Goal: Task Accomplishment & Management: Manage account settings

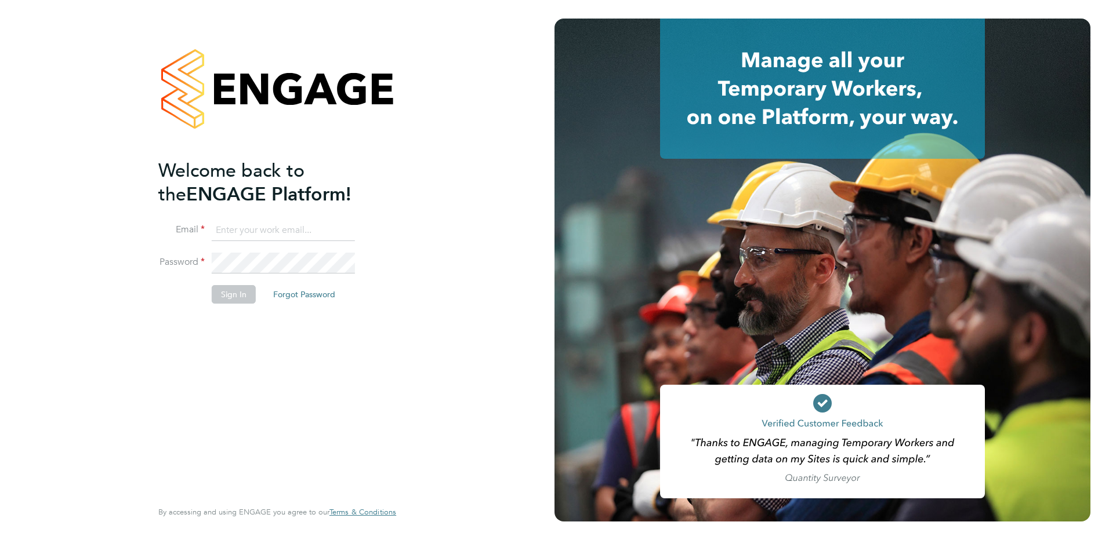
type input "[EMAIL_ADDRESS][DOMAIN_NAME]"
click at [239, 295] on button "Sign In" at bounding box center [234, 294] width 44 height 19
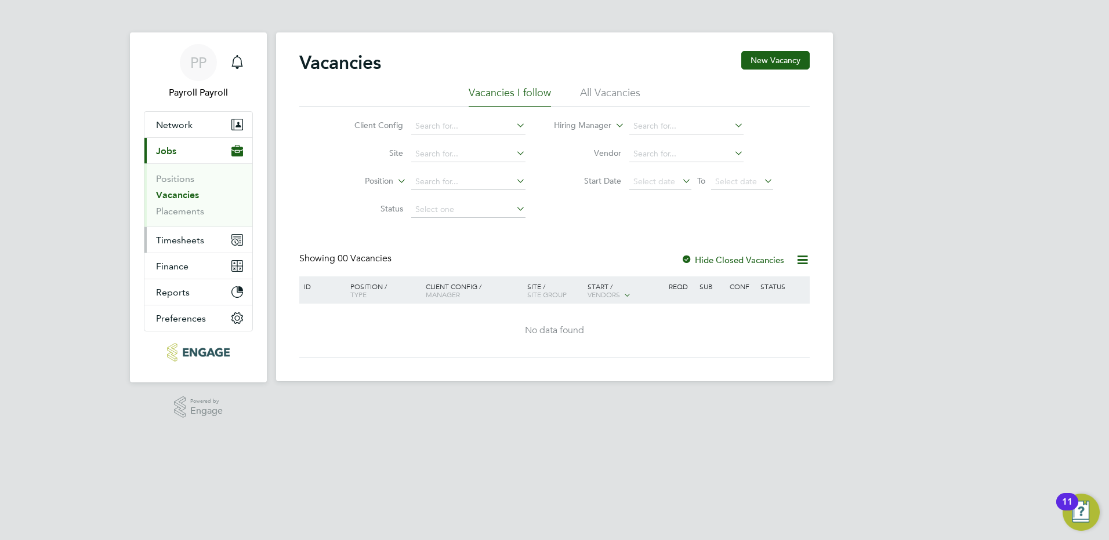
click at [200, 242] on span "Timesheets" at bounding box center [180, 240] width 48 height 11
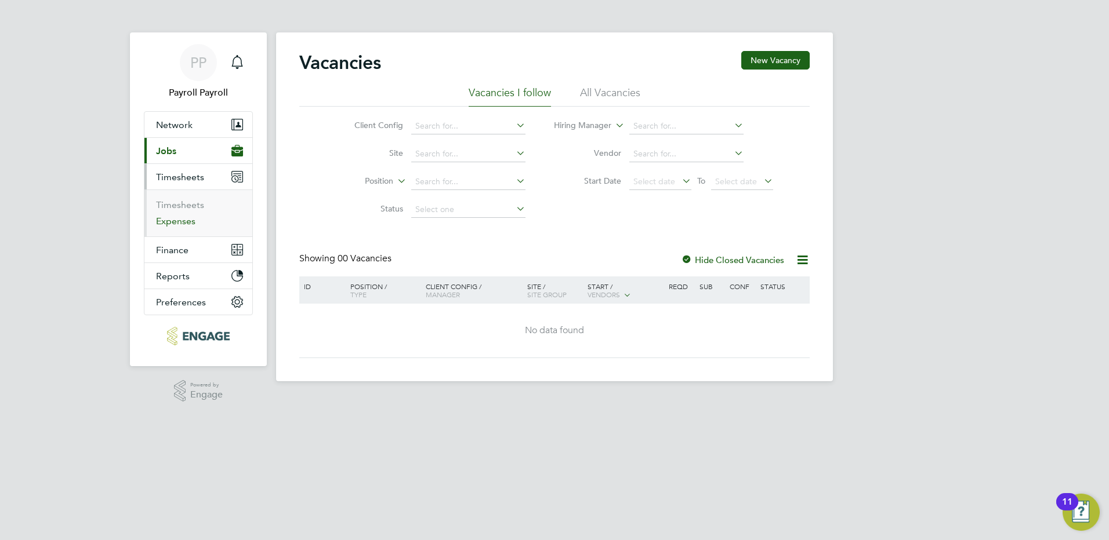
click at [169, 223] on link "Expenses" at bounding box center [175, 221] width 39 height 11
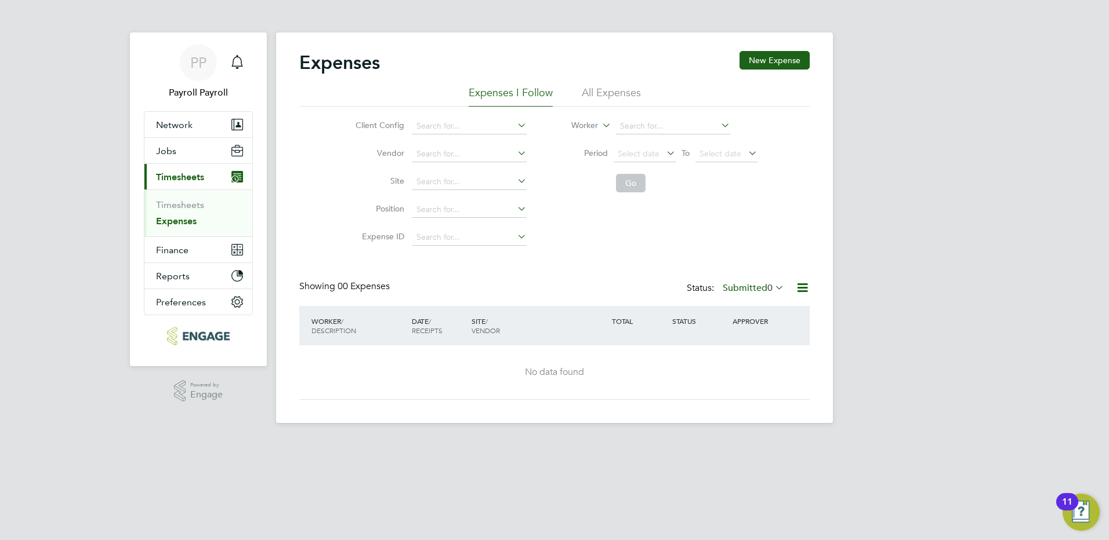
click at [736, 290] on label "Submitted 0" at bounding box center [752, 288] width 61 height 12
click at [757, 358] on li "Approved" at bounding box center [751, 358] width 53 height 16
click at [764, 286] on label "Approved 0" at bounding box center [754, 288] width 60 height 12
click at [595, 87] on li "All Expenses" at bounding box center [611, 96] width 59 height 21
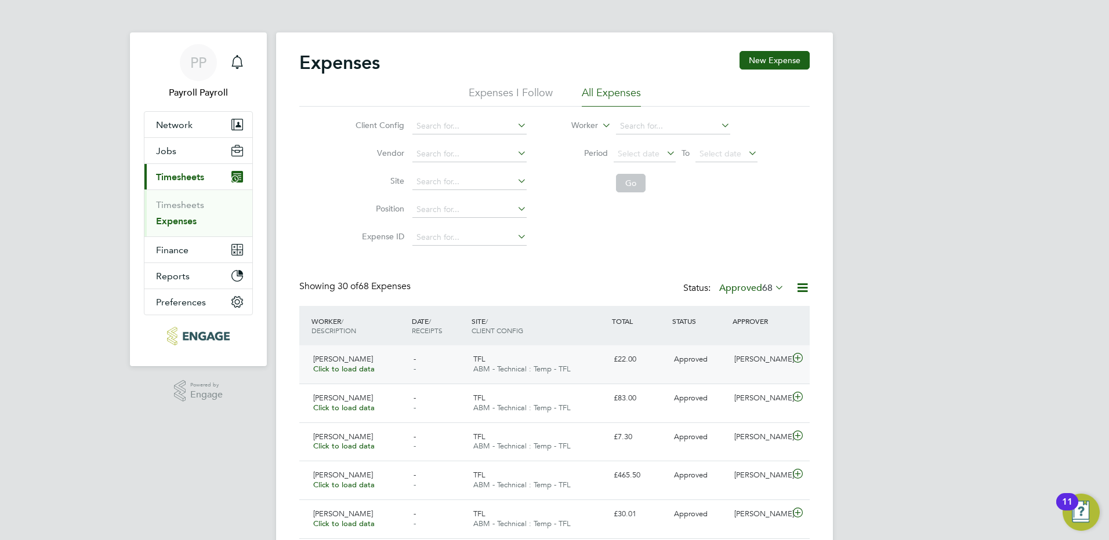
click at [347, 361] on span "[PERSON_NAME]" at bounding box center [343, 359] width 60 height 10
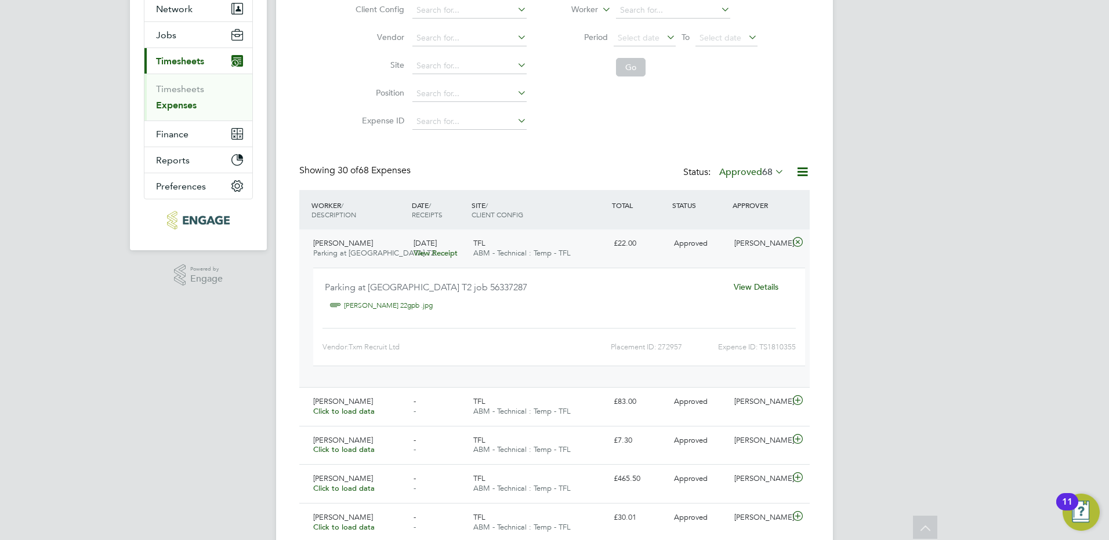
click at [755, 290] on span "View Details" at bounding box center [755, 287] width 45 height 10
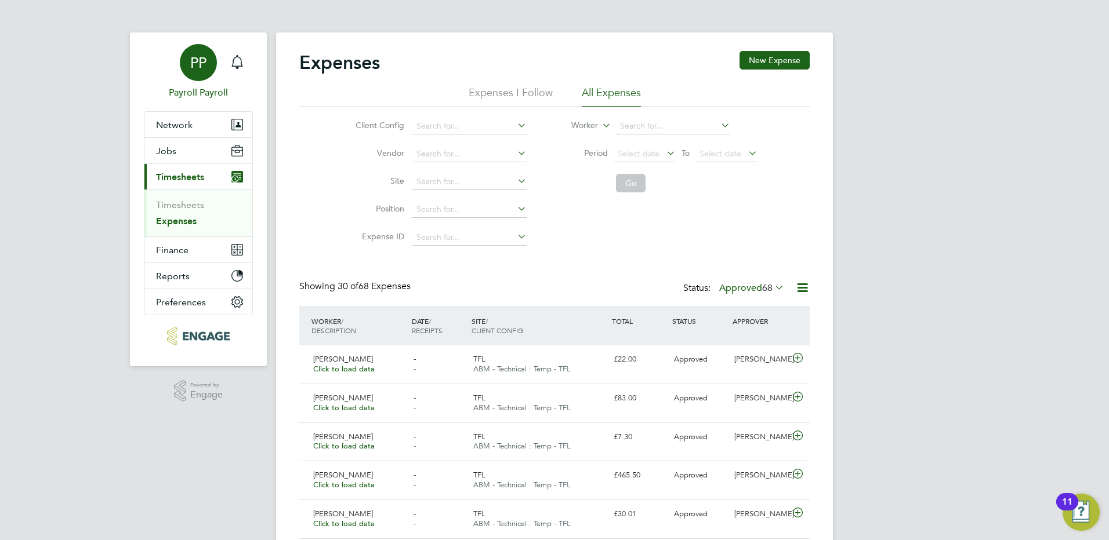
click at [201, 66] on span "PP" at bounding box center [198, 62] width 16 height 15
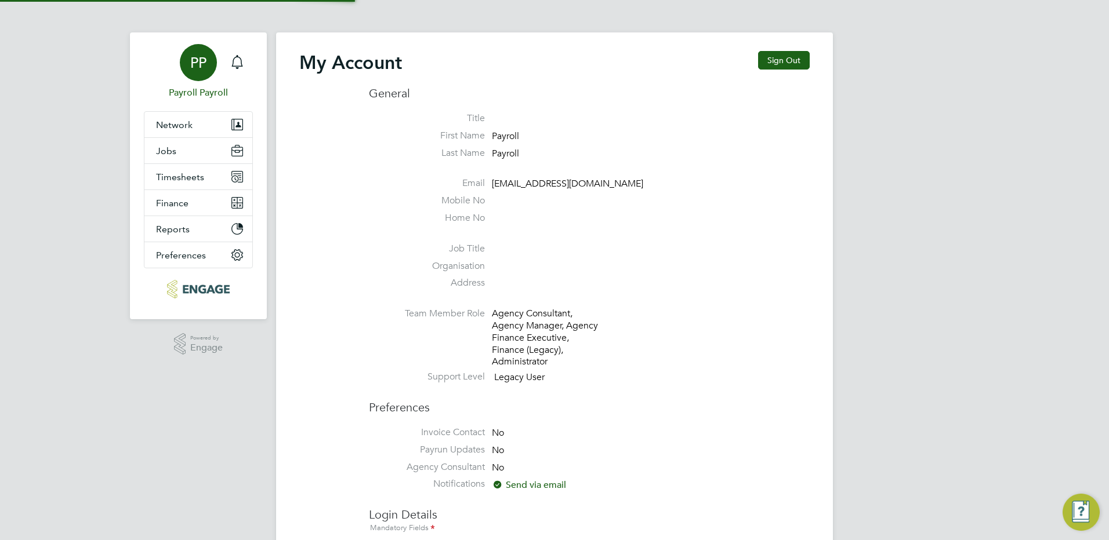
type input "[EMAIL_ADDRESS][DOMAIN_NAME]"
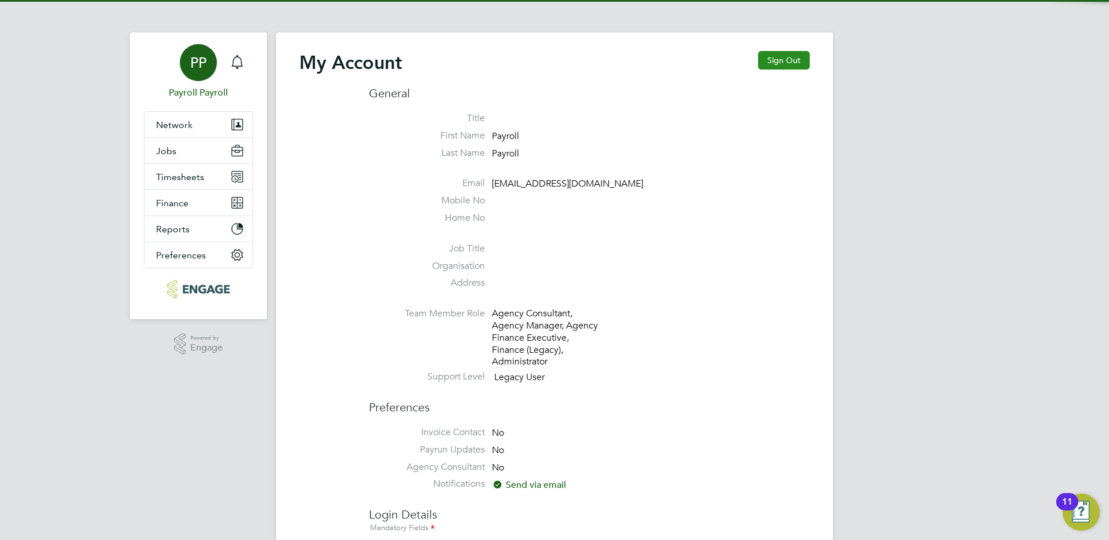
click at [801, 59] on button "Sign Out" at bounding box center [784, 60] width 52 height 19
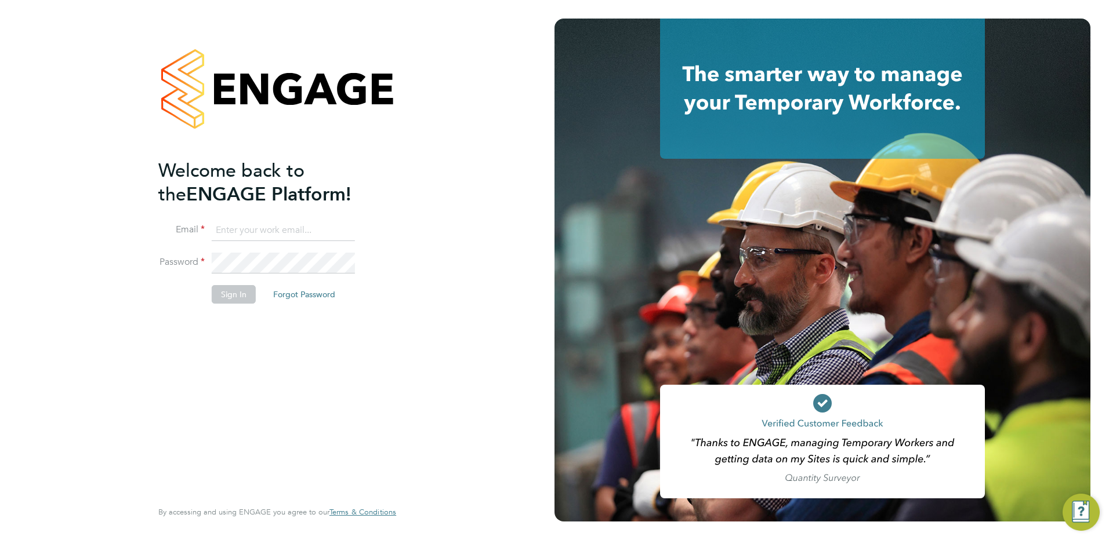
type input "[EMAIL_ADDRESS][DOMAIN_NAME]"
